Goal: Task Accomplishment & Management: Manage account settings

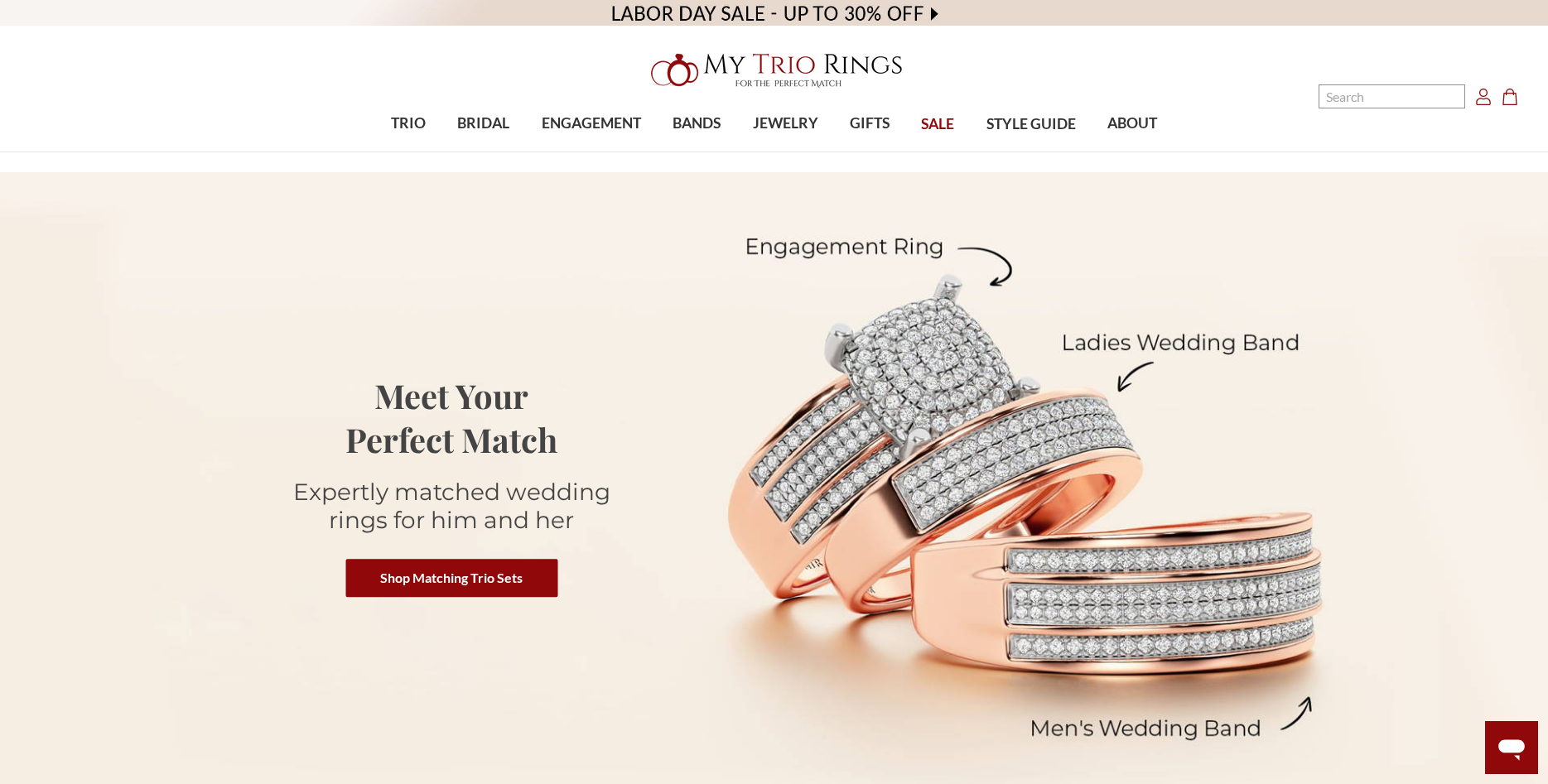
click at [1485, 100] on use "Account" at bounding box center [1484, 97] width 15 height 17
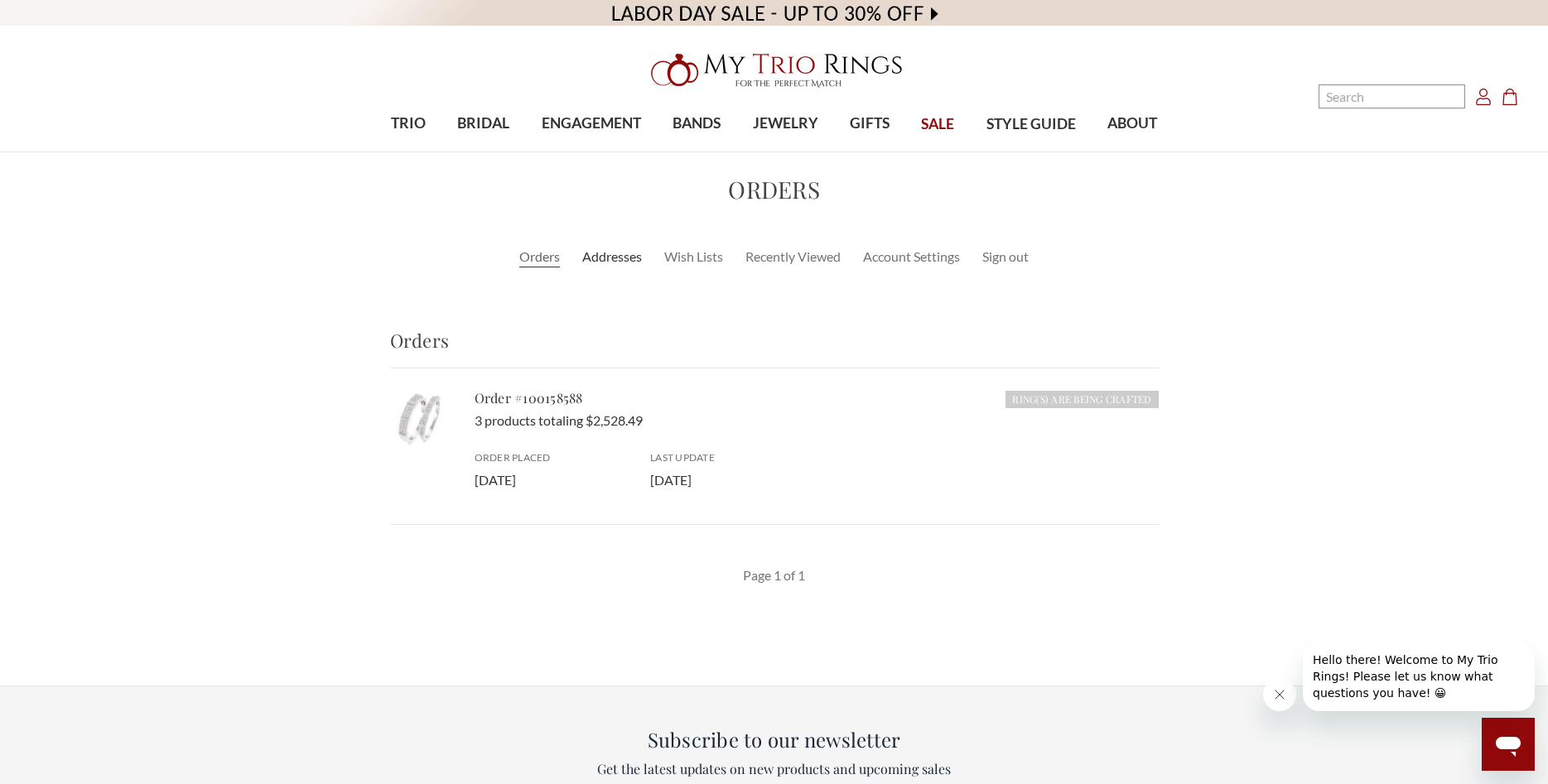
click at [612, 258] on link "Addresses" at bounding box center [612, 257] width 59 height 20
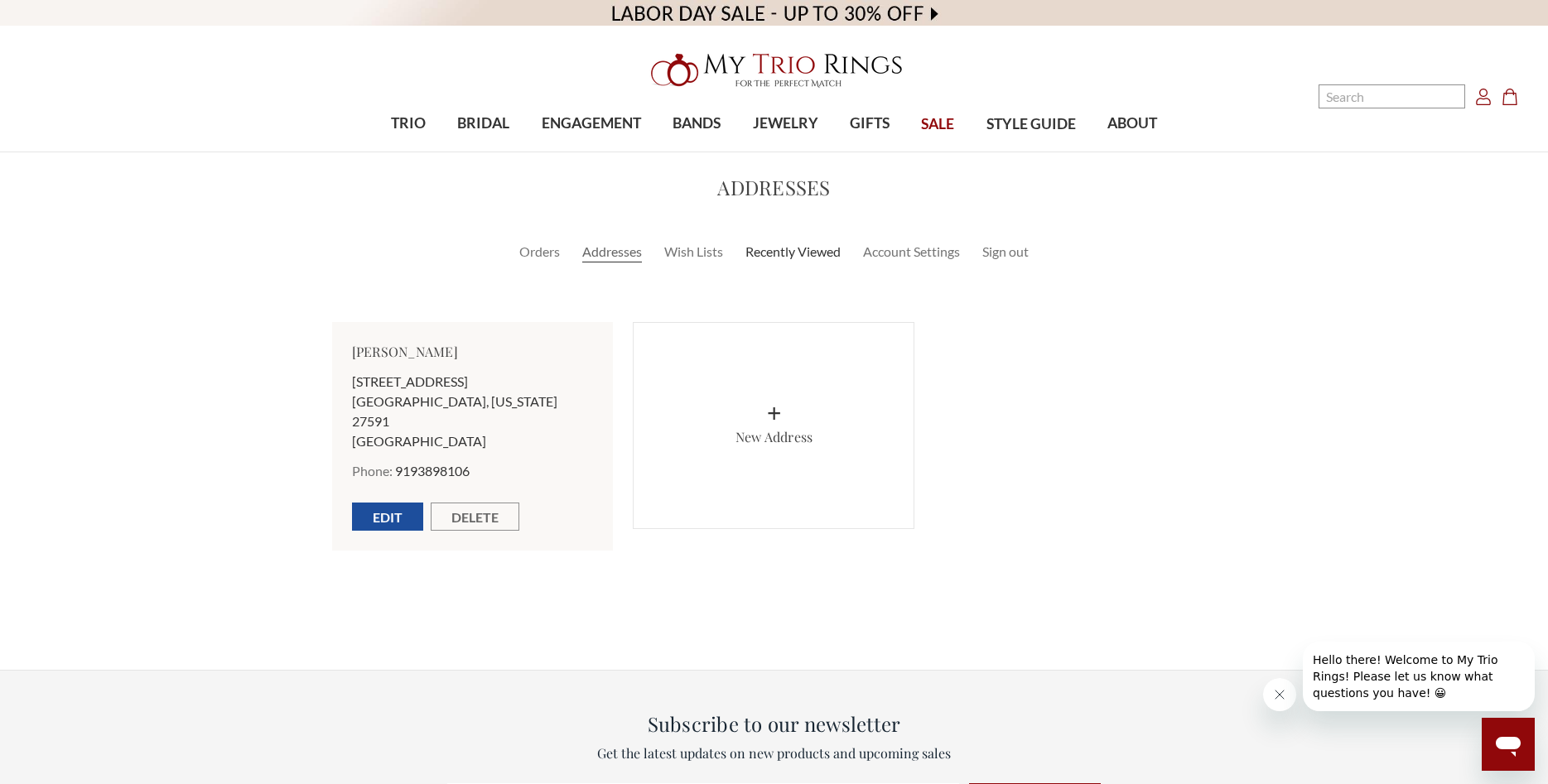
click at [772, 259] on link "Recently Viewed" at bounding box center [793, 252] width 95 height 20
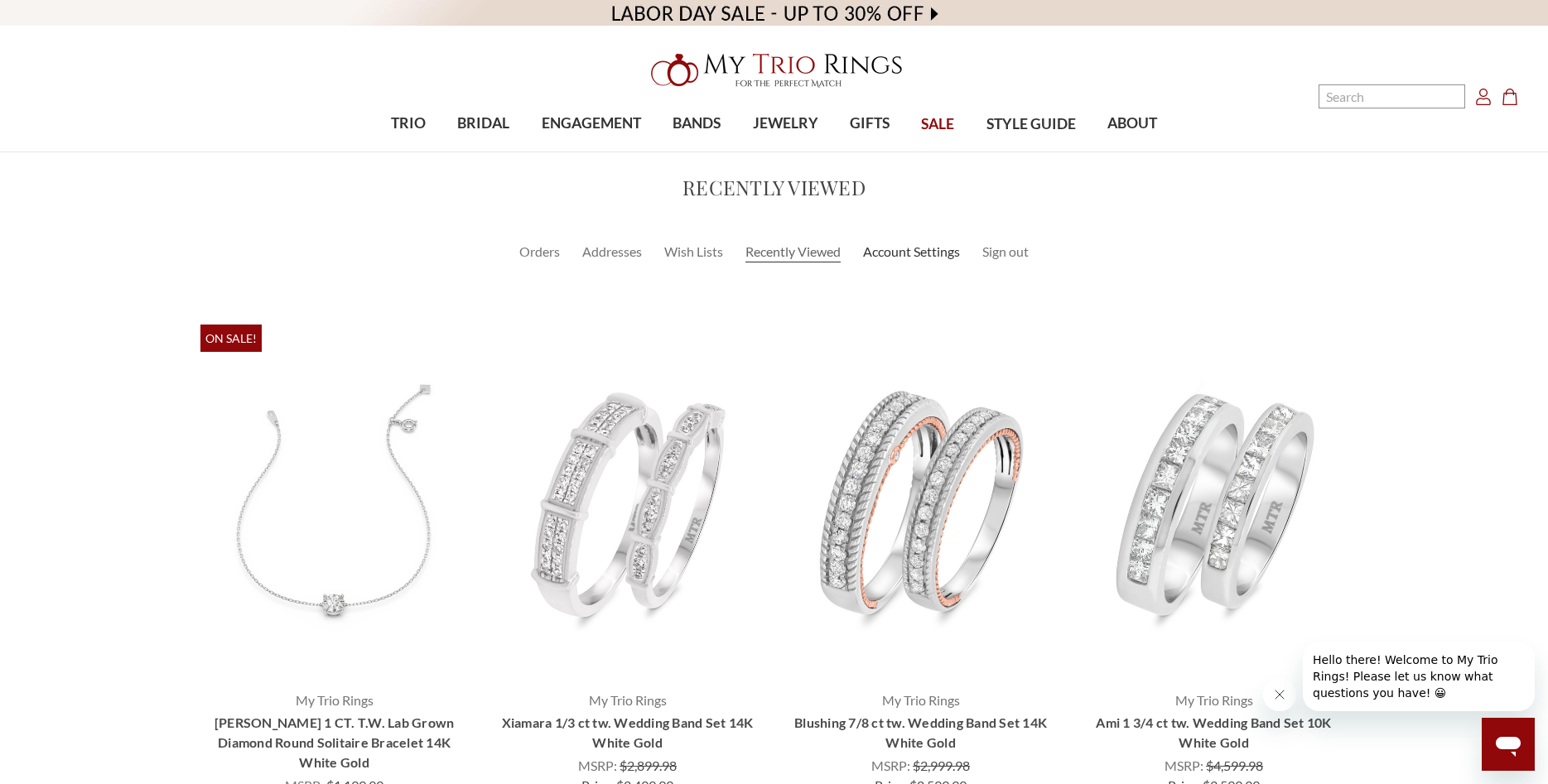
click at [915, 254] on link "Account Settings" at bounding box center [911, 252] width 97 height 20
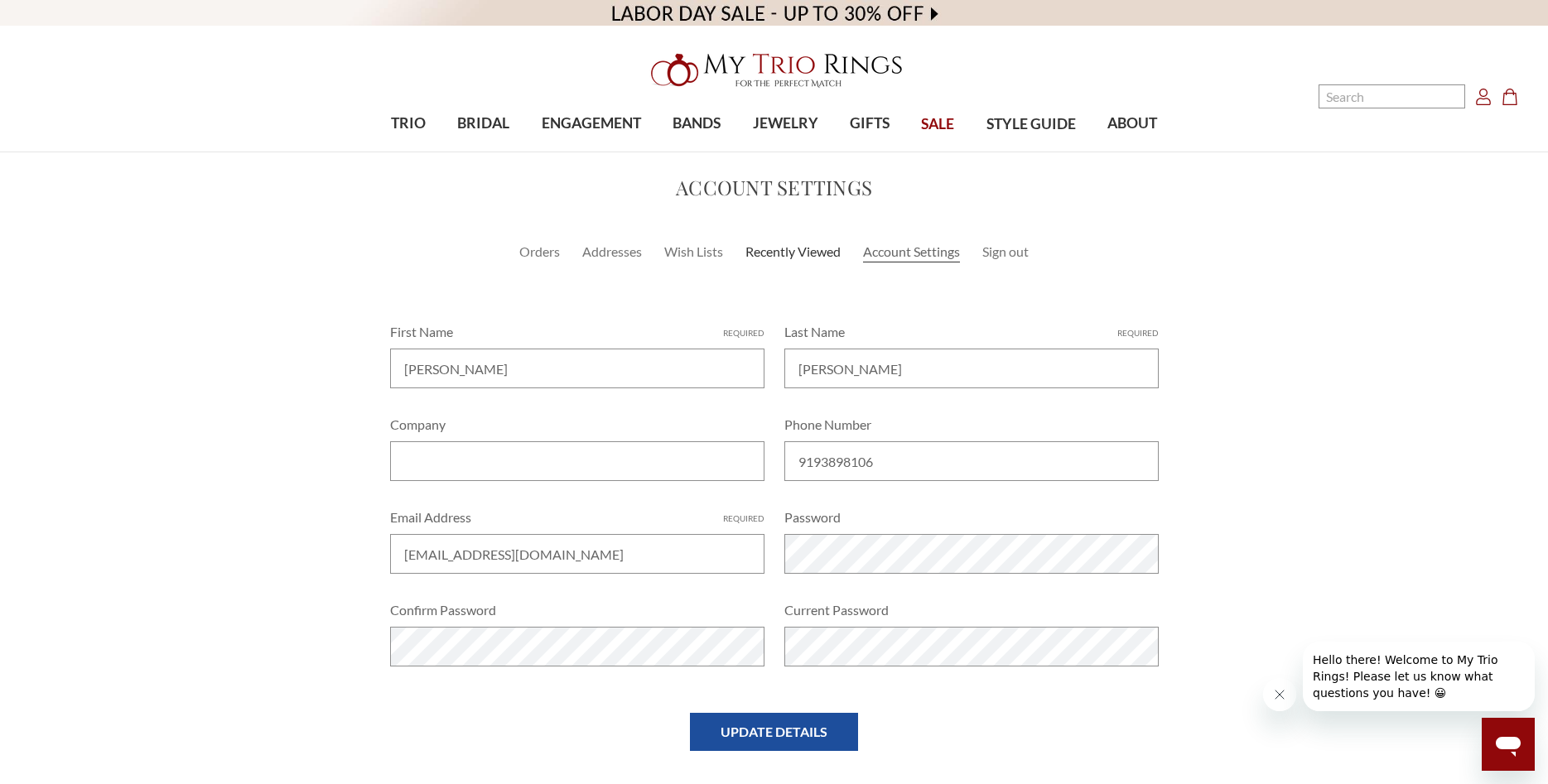
click at [770, 256] on link "Recently Viewed" at bounding box center [793, 252] width 95 height 20
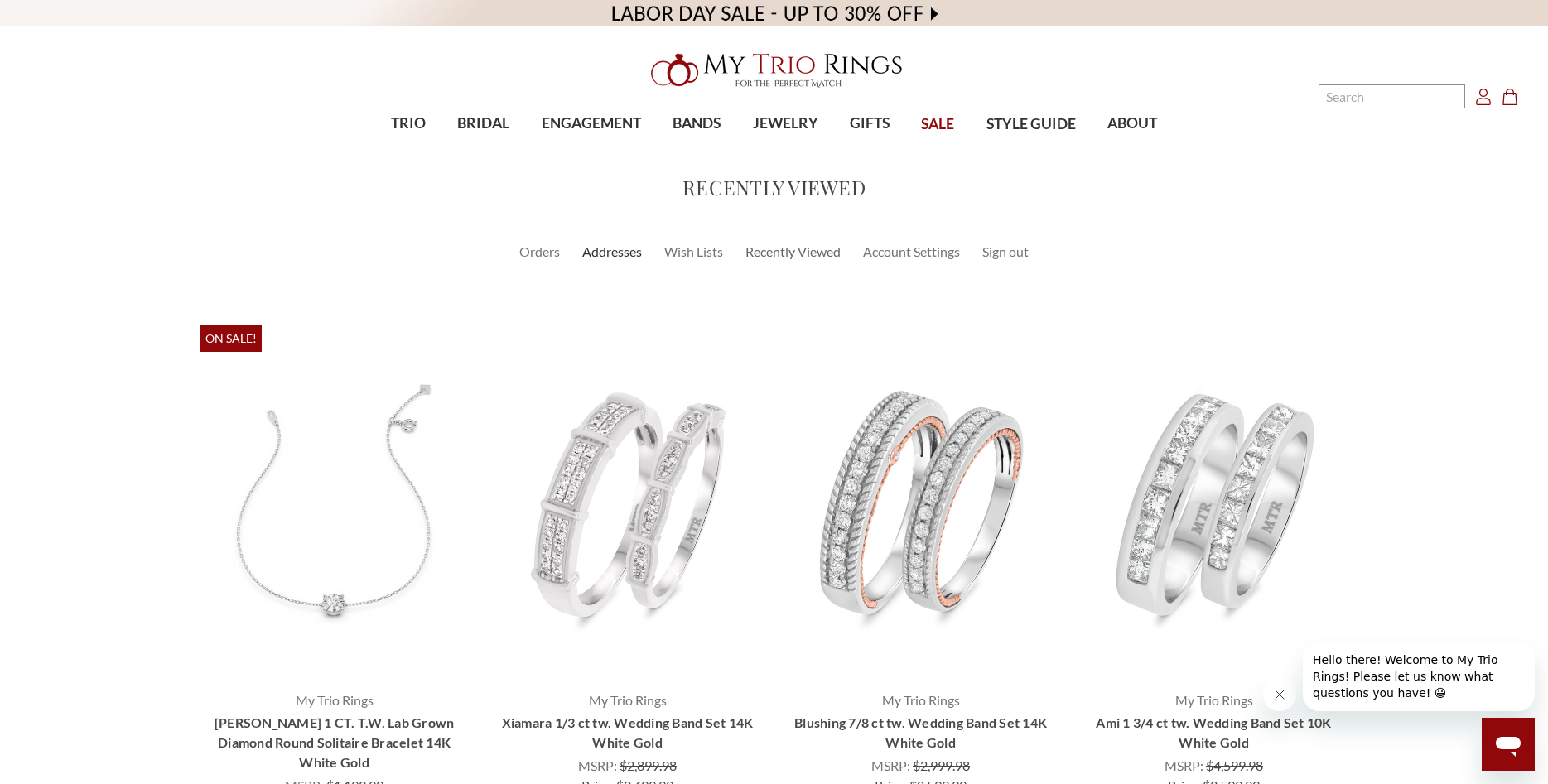
click at [603, 257] on link "Addresses" at bounding box center [612, 252] width 59 height 20
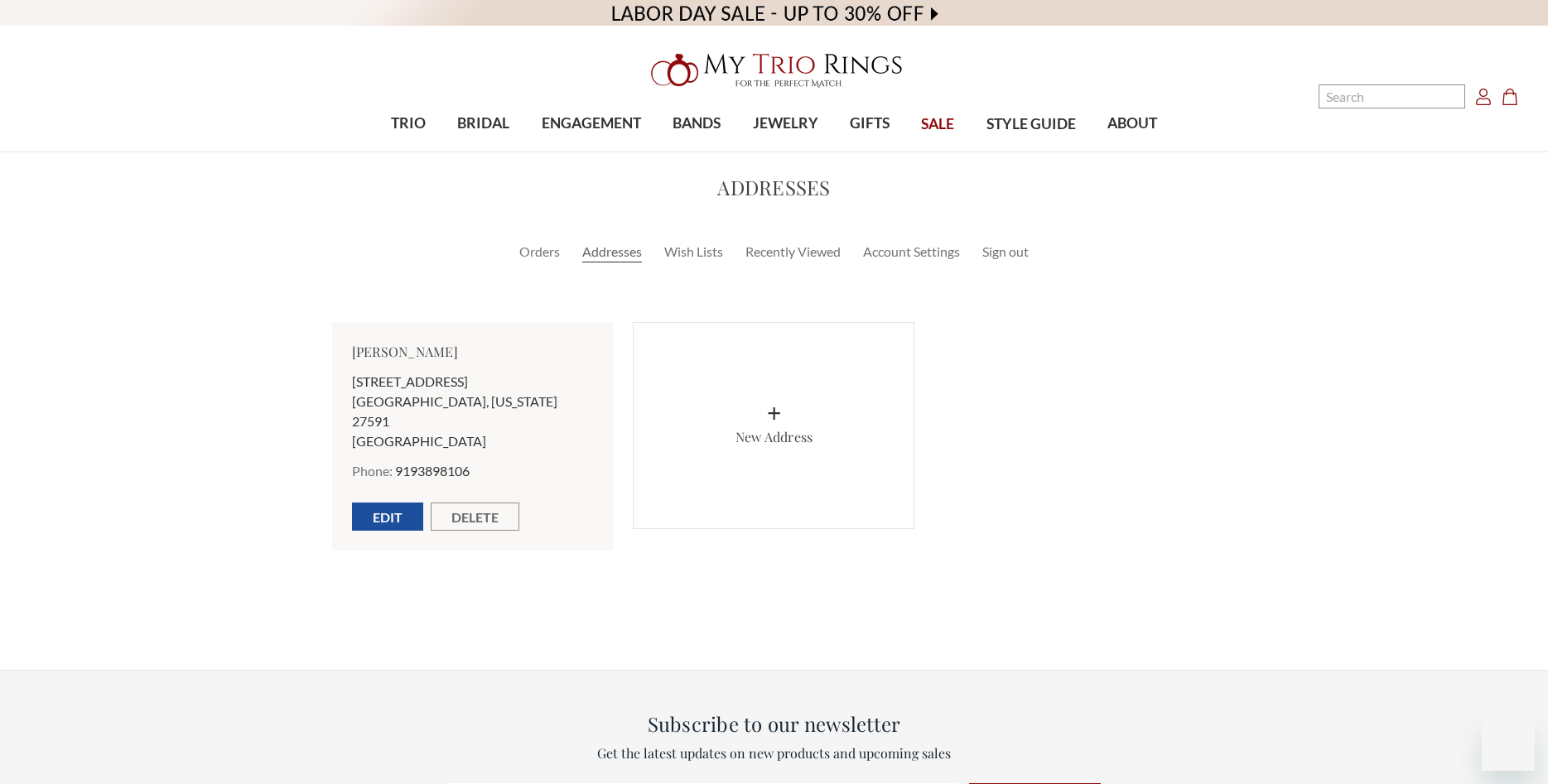
click at [520, 250] on link "Orders" at bounding box center [540, 252] width 40 height 20
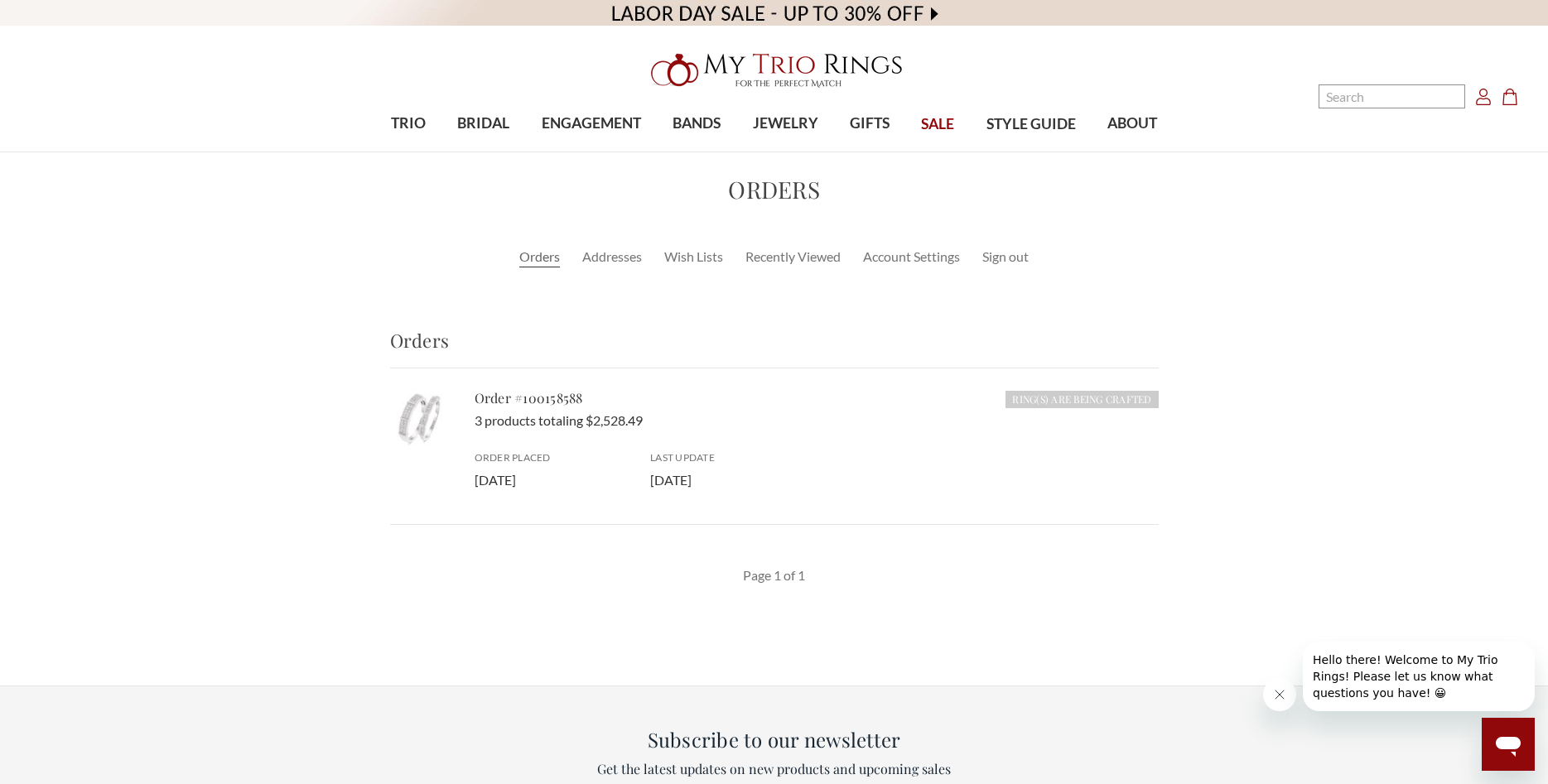
click at [1514, 96] on icon "Cart Cart" at bounding box center [1510, 97] width 17 height 17
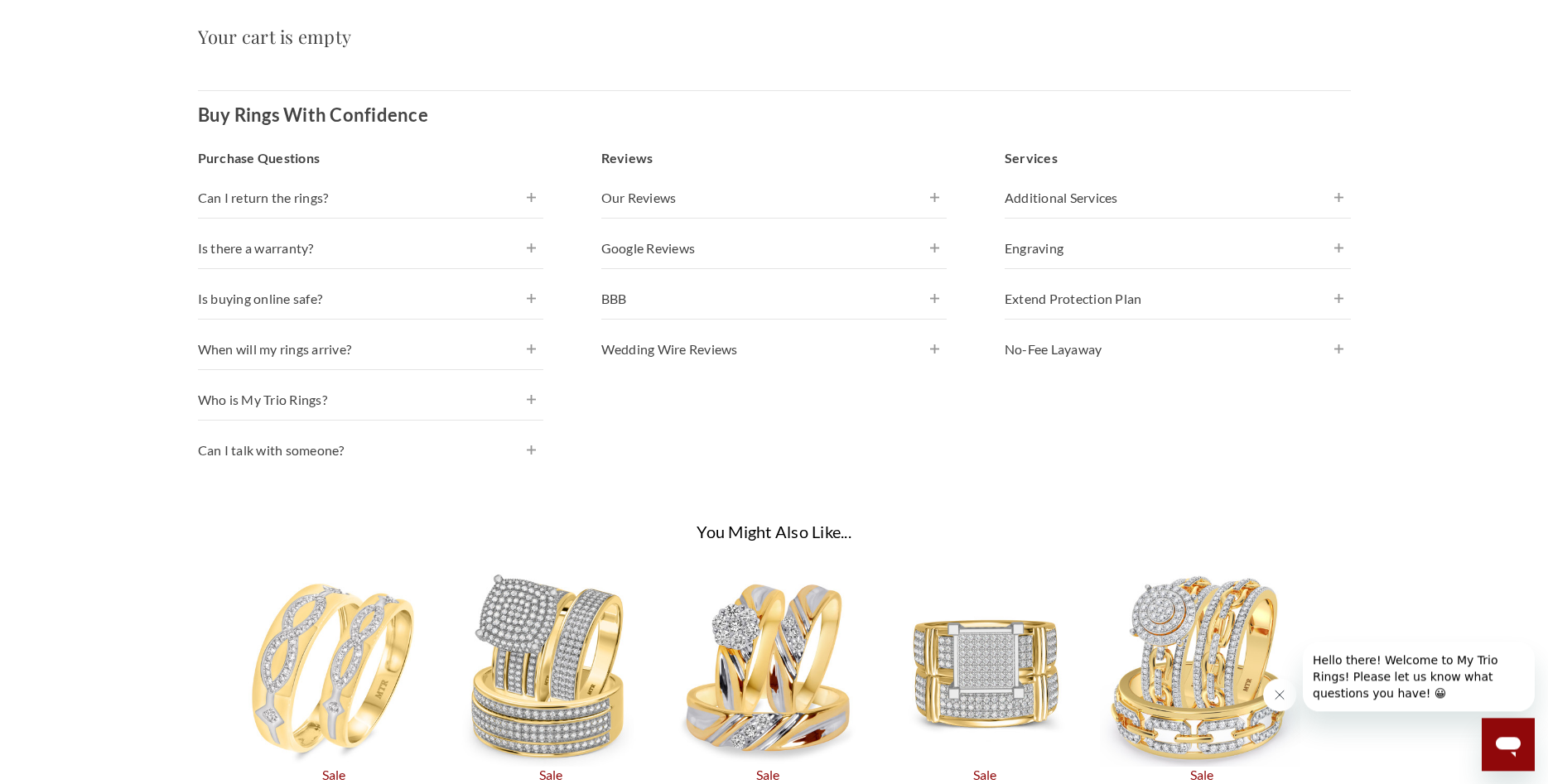
scroll to position [338, 0]
